Goal: Transaction & Acquisition: Obtain resource

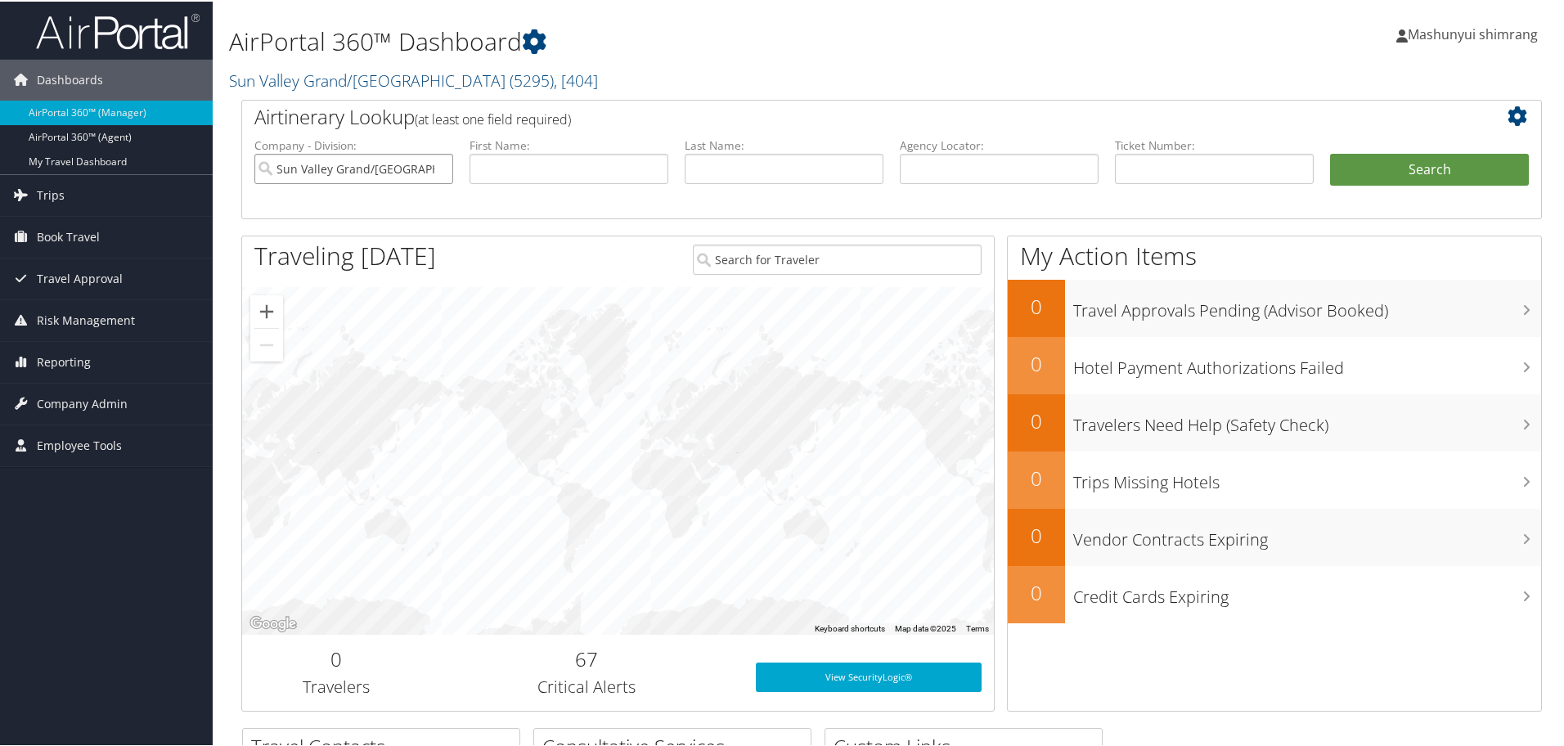
click at [435, 171] on input "Sun Valley Grand/[GEOGRAPHIC_DATA]" at bounding box center [353, 167] width 199 height 30
click at [1176, 174] on input "text" at bounding box center [1214, 167] width 199 height 30
click at [953, 163] on input "text" at bounding box center [999, 167] width 199 height 30
paste input "BLW467"
type input "BLW467"
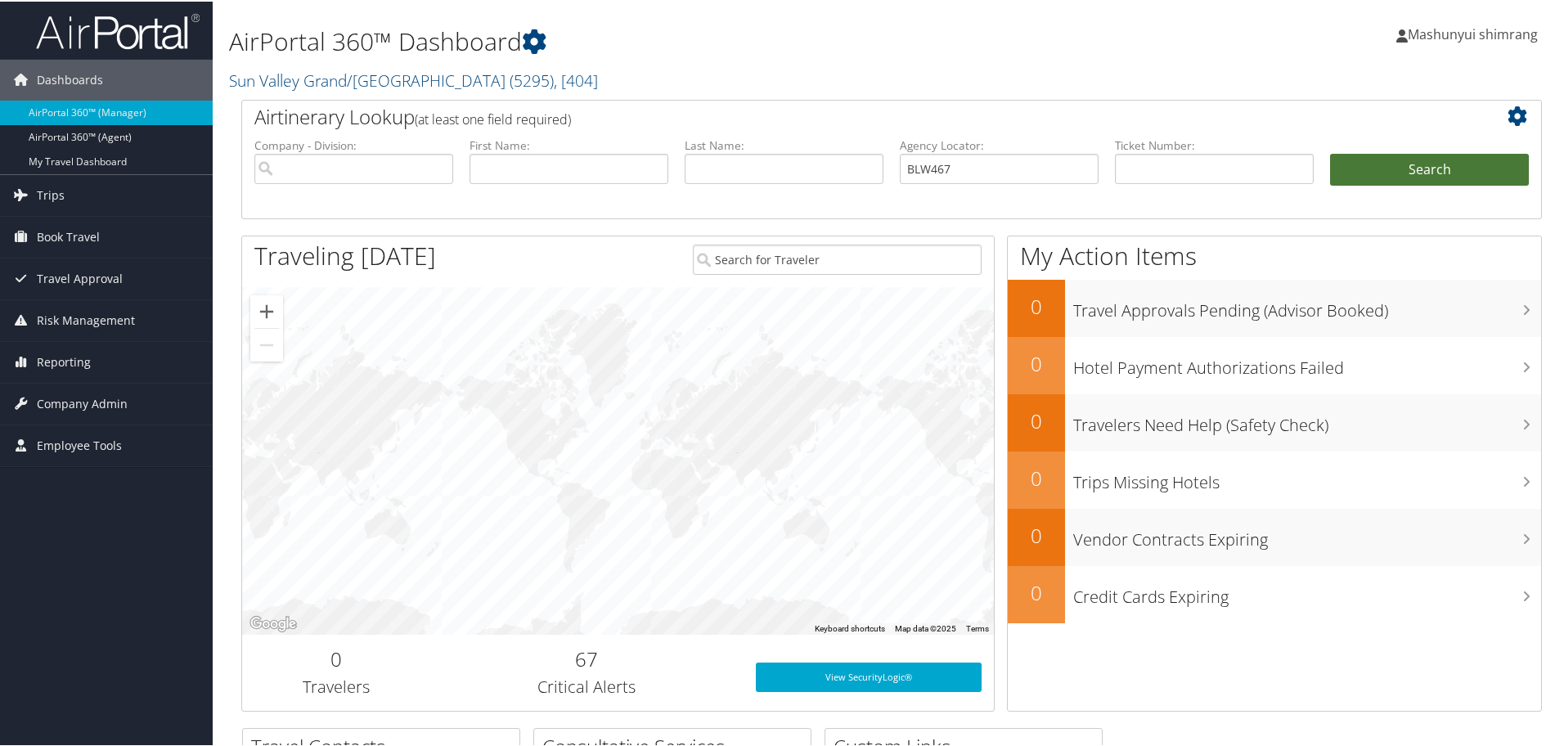
click at [1417, 168] on button "Search" at bounding box center [1429, 168] width 199 height 33
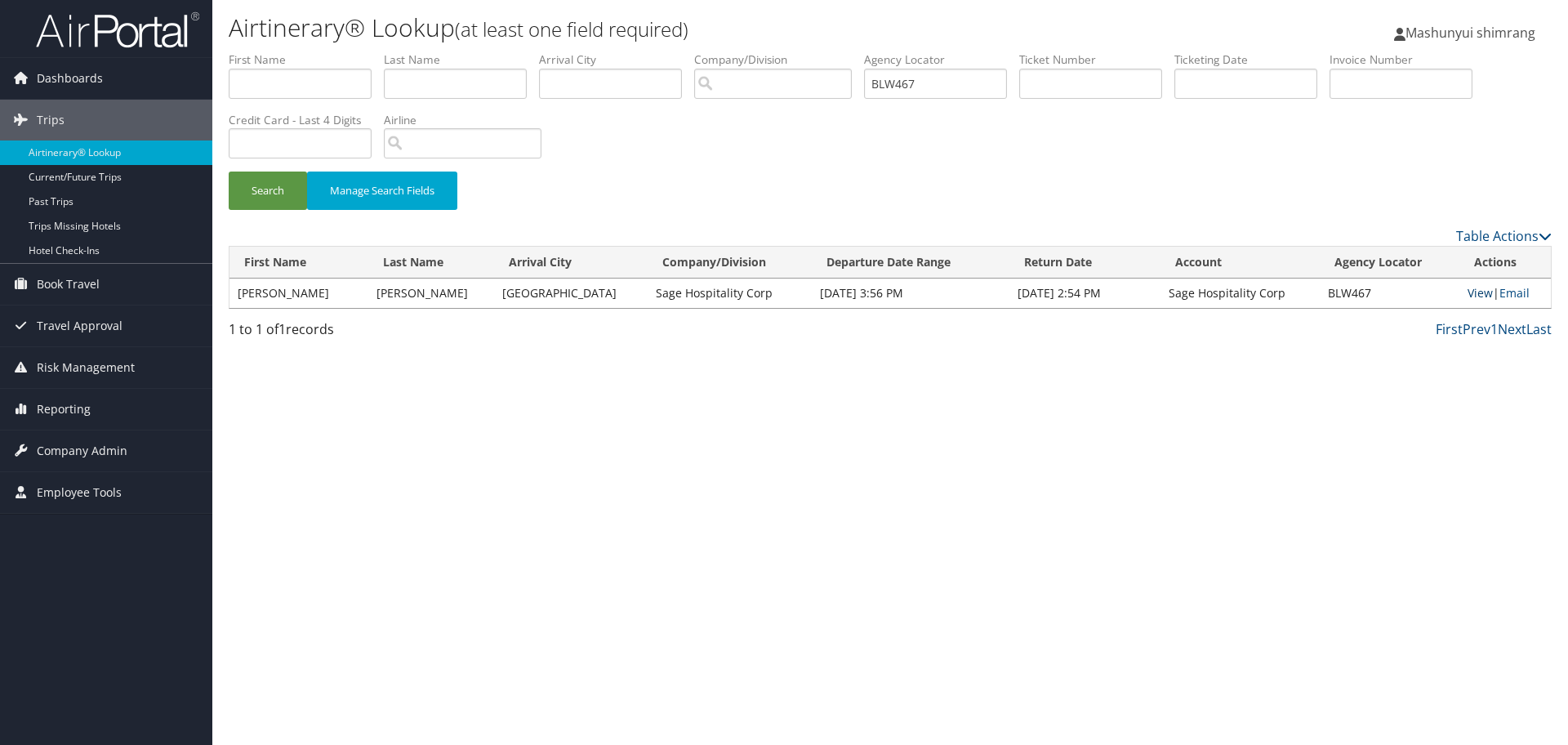
click at [1469, 286] on link "View" at bounding box center [1480, 293] width 25 height 16
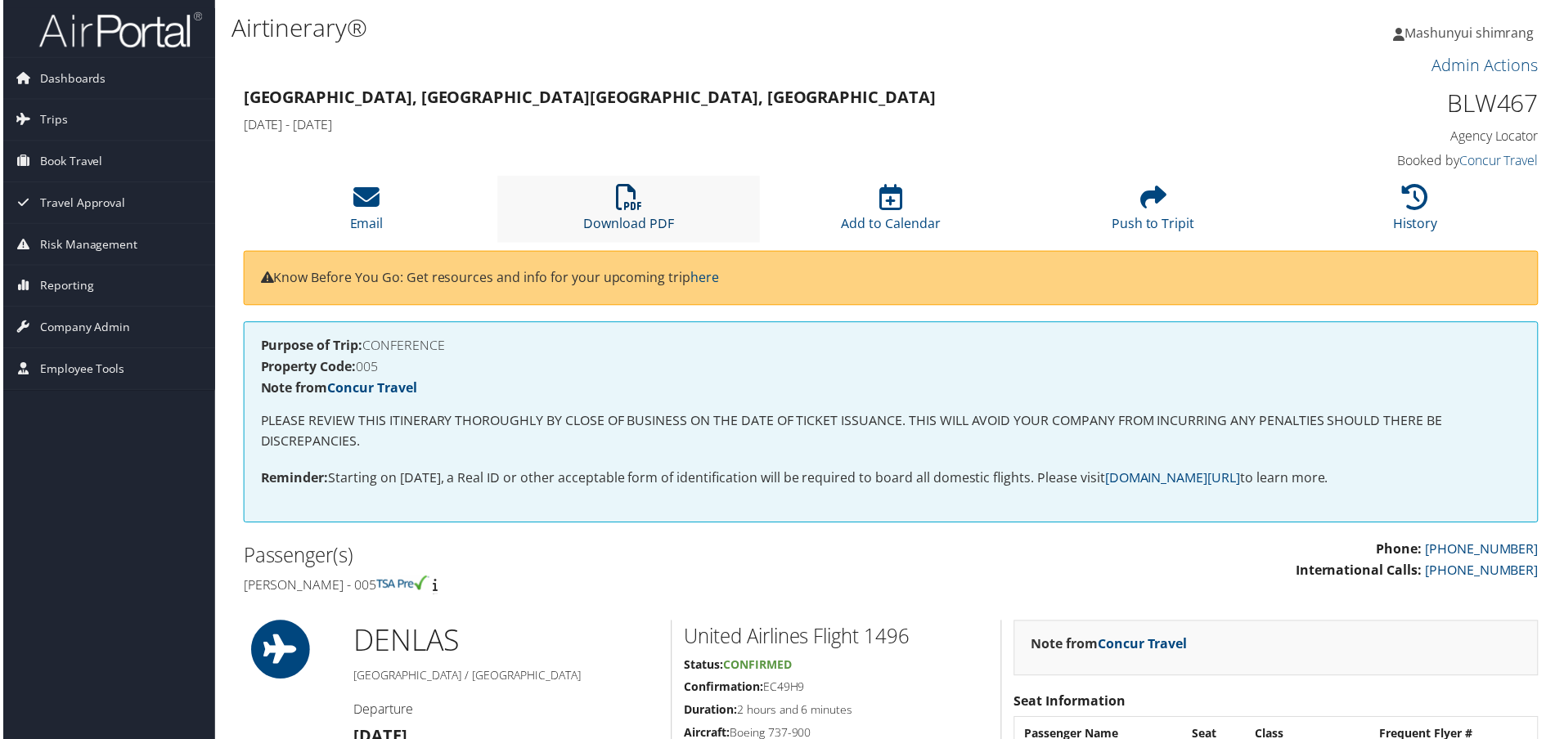
click at [634, 221] on link "Download PDF" at bounding box center [628, 213] width 91 height 39
